Goal: Consume media (video, audio): Consume media (video, audio)

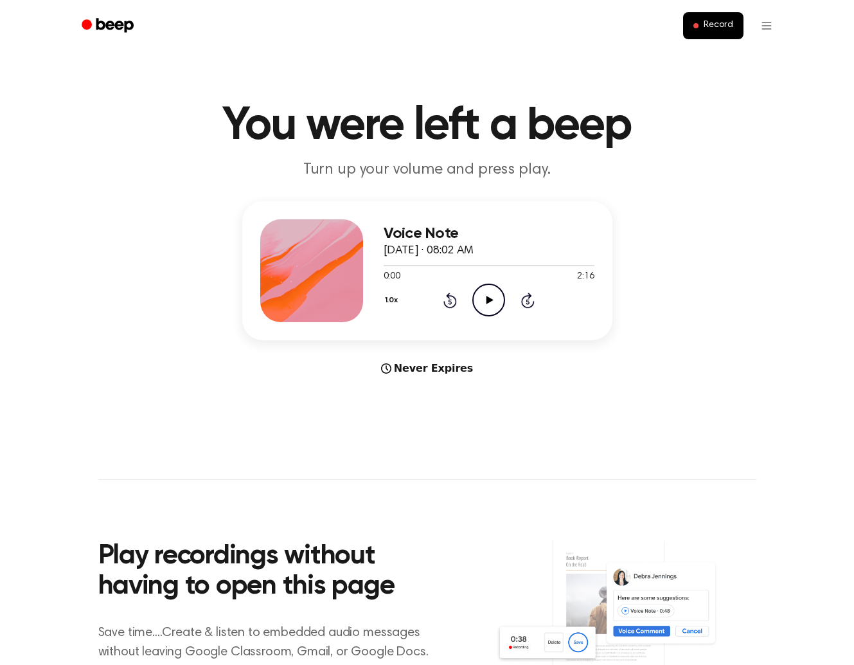
drag, startPoint x: 483, startPoint y: 301, endPoint x: 229, endPoint y: 393, distance: 269.6
click at [482, 301] on icon "Play Audio" at bounding box center [488, 299] width 33 height 33
click at [451, 300] on icon at bounding box center [450, 301] width 3 height 5
click at [450, 300] on icon "Rewind 5 seconds" at bounding box center [450, 300] width 14 height 17
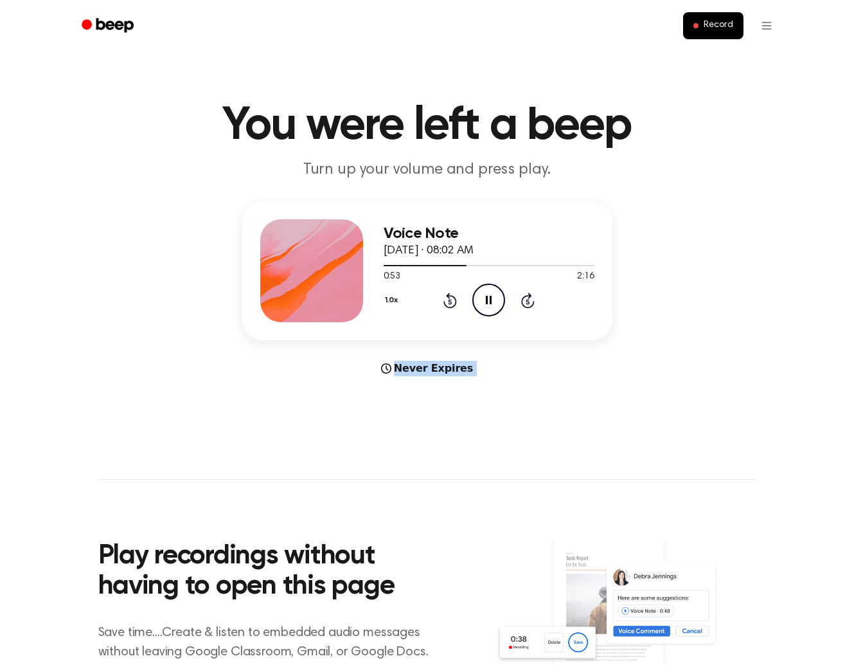
click at [450, 300] on icon "Rewind 5 seconds" at bounding box center [450, 300] width 14 height 17
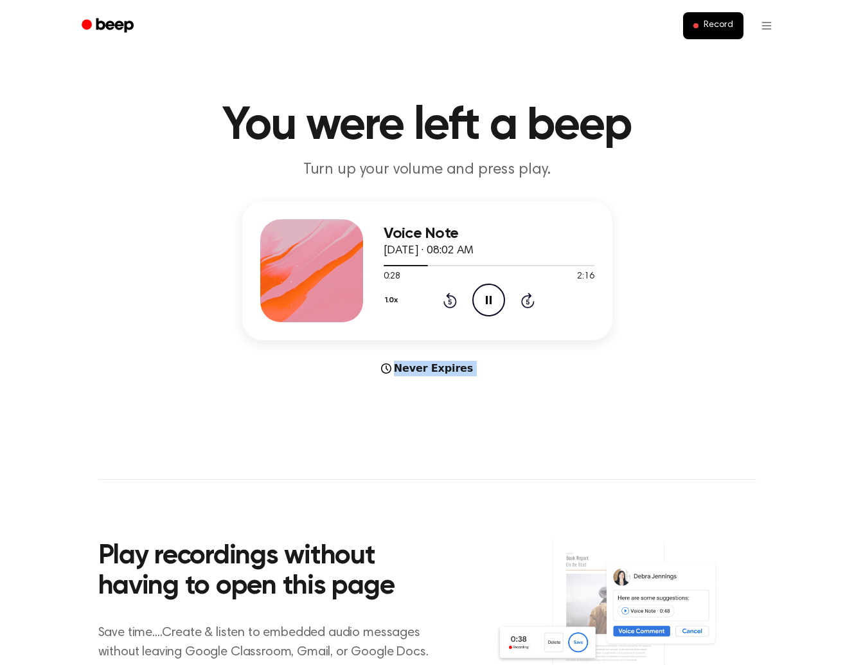
click at [450, 300] on icon "Rewind 5 seconds" at bounding box center [450, 300] width 14 height 17
click at [449, 300] on icon at bounding box center [450, 301] width 3 height 5
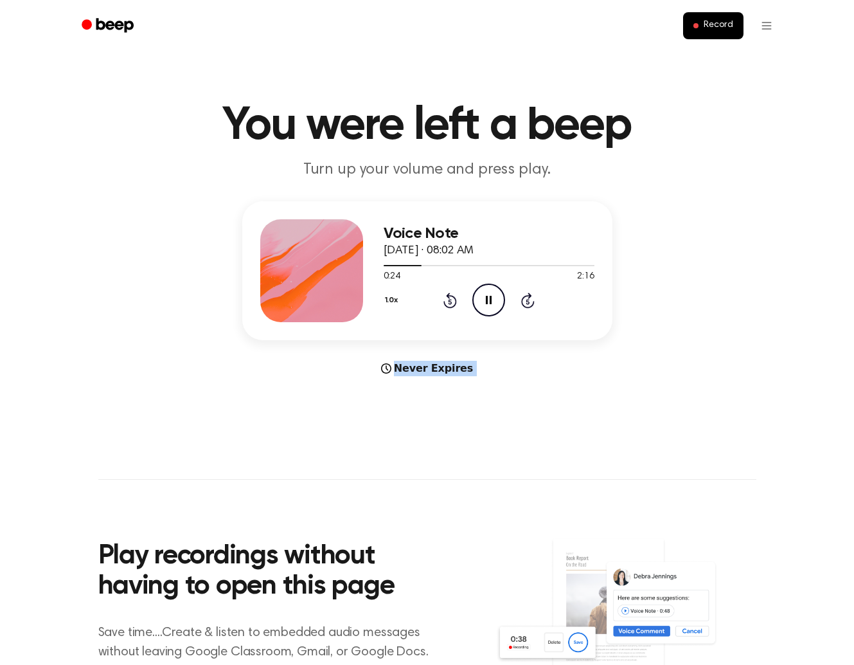
click at [449, 300] on icon at bounding box center [450, 301] width 3 height 5
click at [449, 301] on icon at bounding box center [450, 301] width 3 height 5
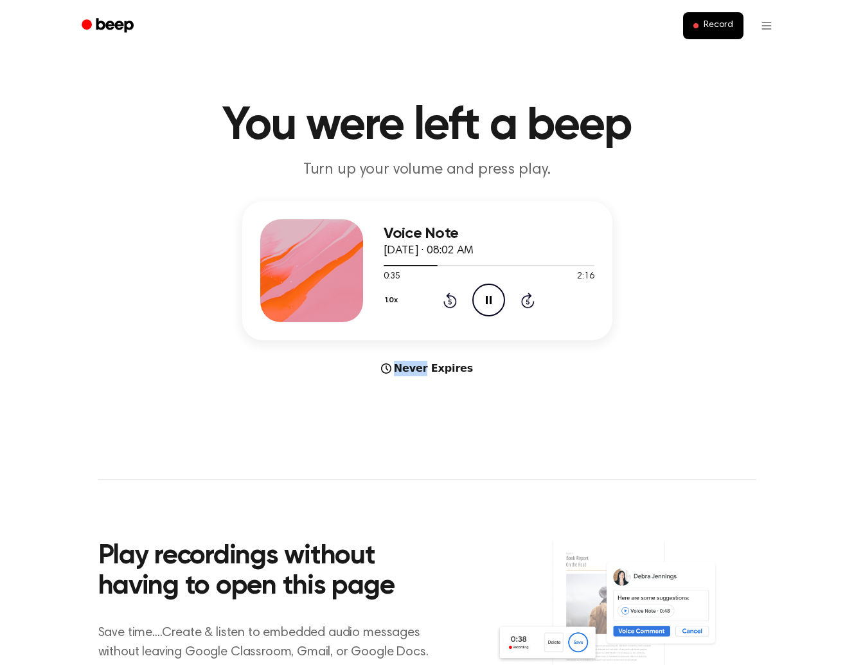
click at [449, 301] on icon at bounding box center [450, 301] width 3 height 5
